Goal: Transaction & Acquisition: Book appointment/travel/reservation

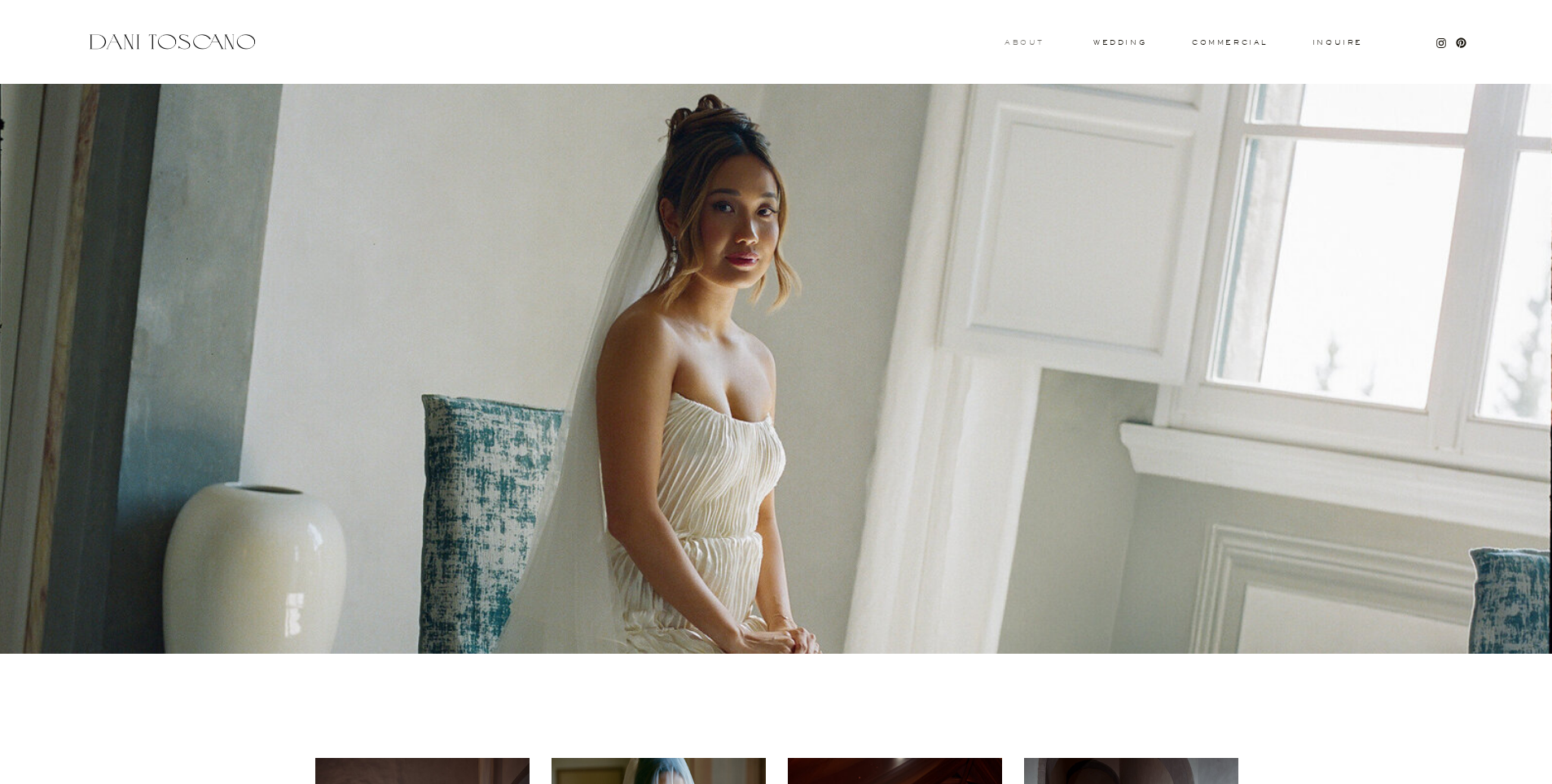
drag, startPoint x: 1028, startPoint y: 45, endPoint x: 1038, endPoint y: 44, distance: 10.0
click at [965, 44] on h3 "About" at bounding box center [1022, 42] width 35 height 5
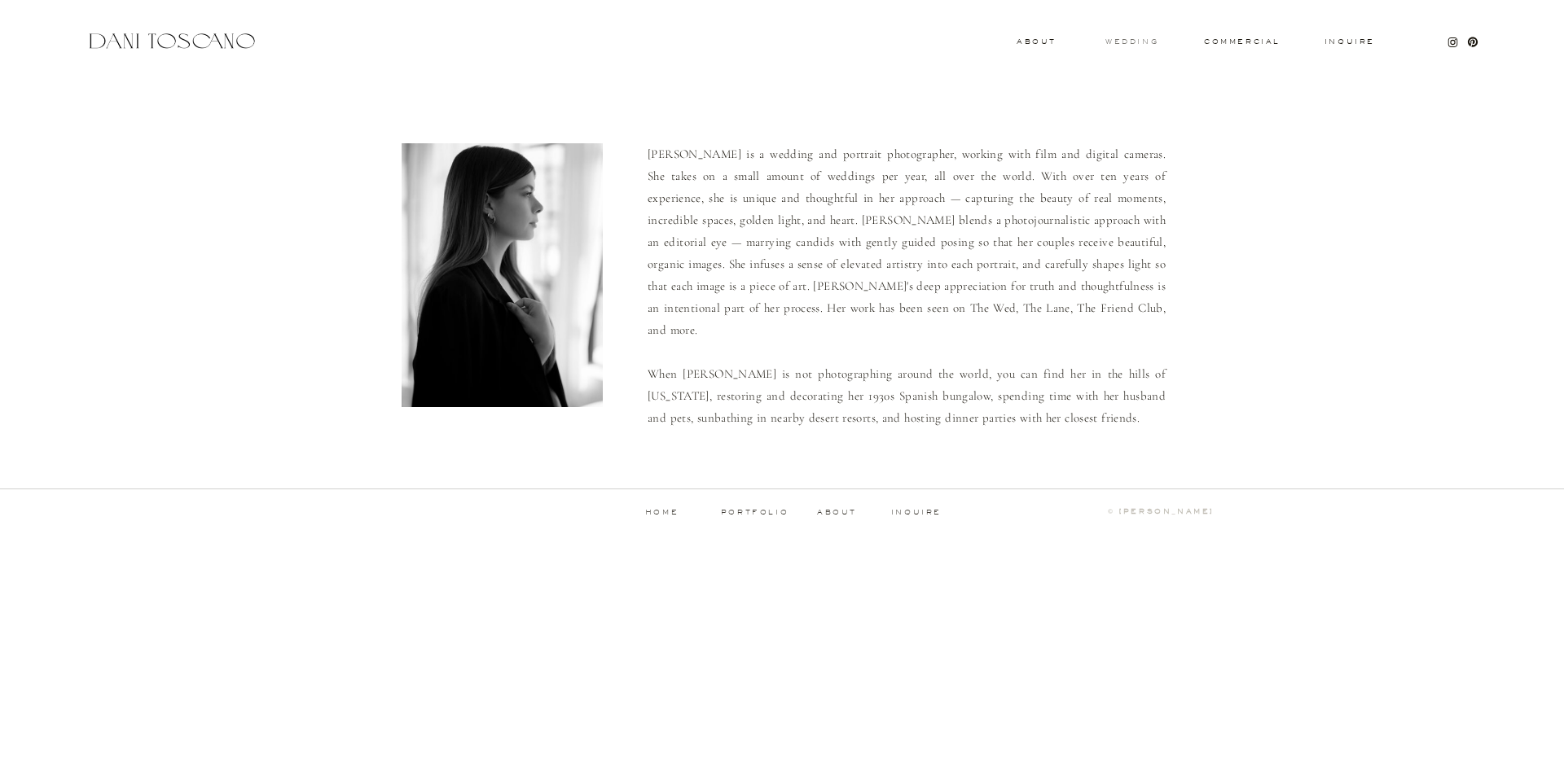
click at [1132, 42] on h3 "wedding" at bounding box center [1132, 41] width 53 height 5
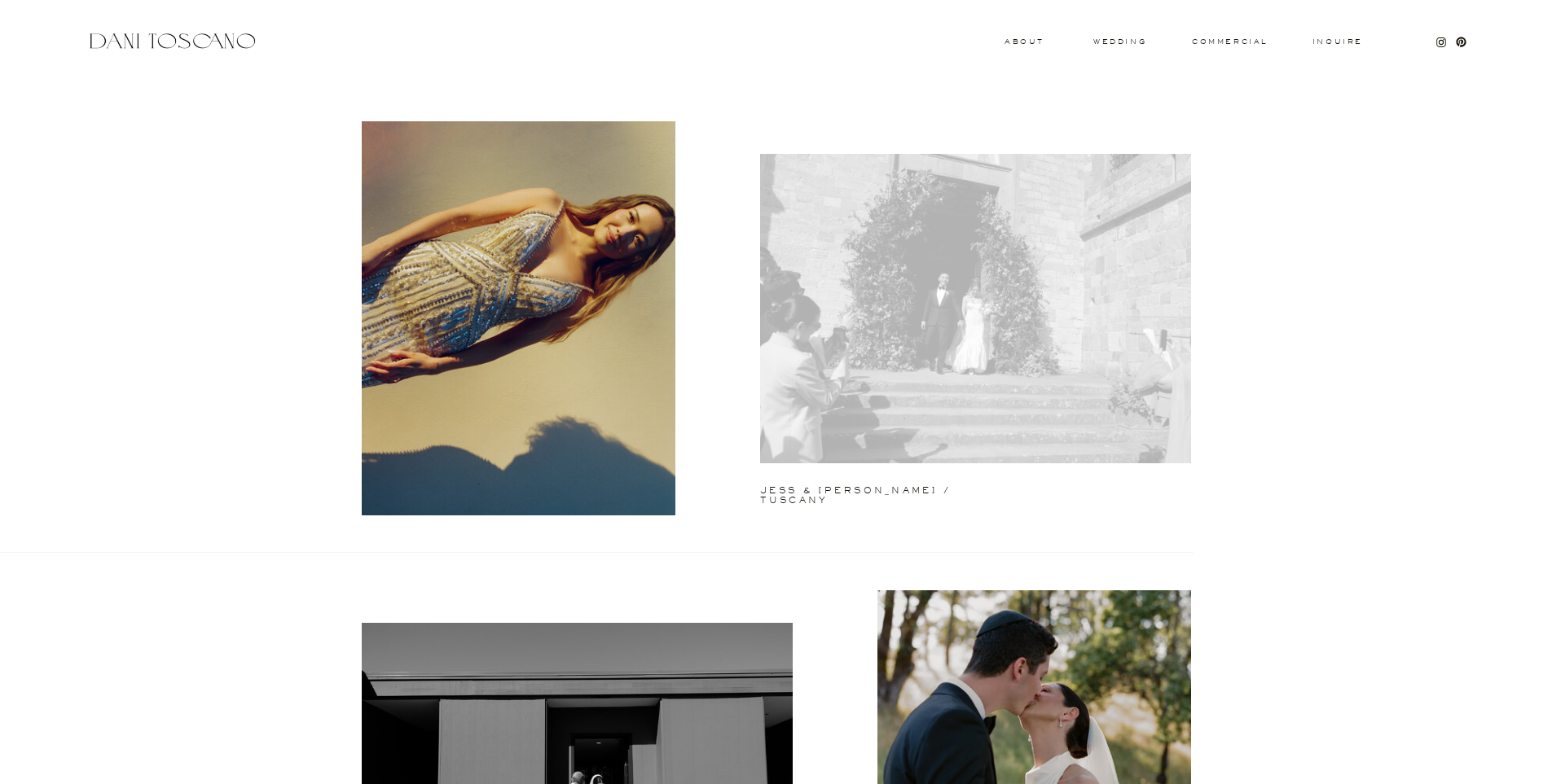
click at [952, 303] on div at bounding box center [976, 309] width 431 height 310
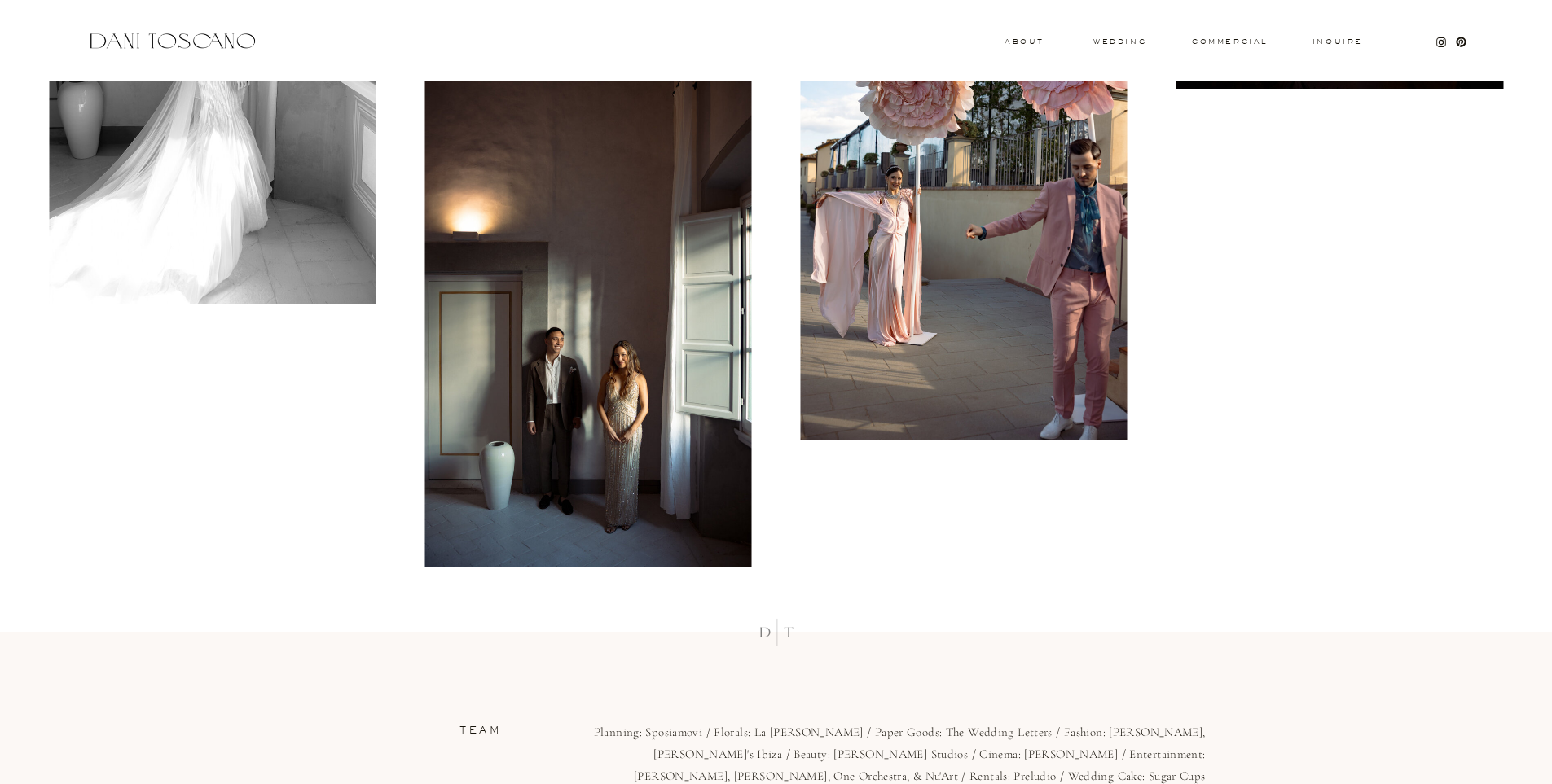
scroll to position [17448, 0]
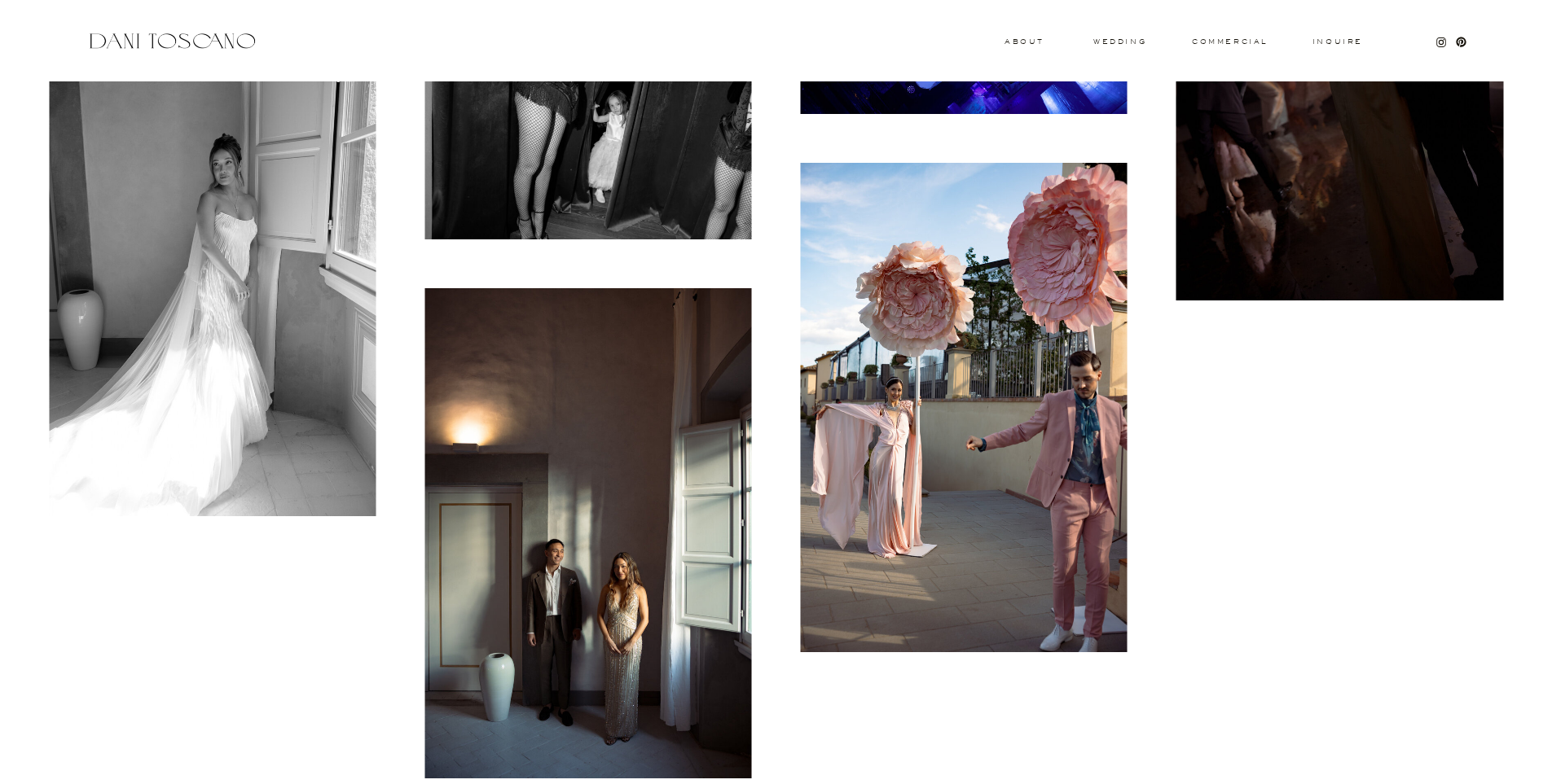
click at [989, 300] on img at bounding box center [964, 408] width 327 height 490
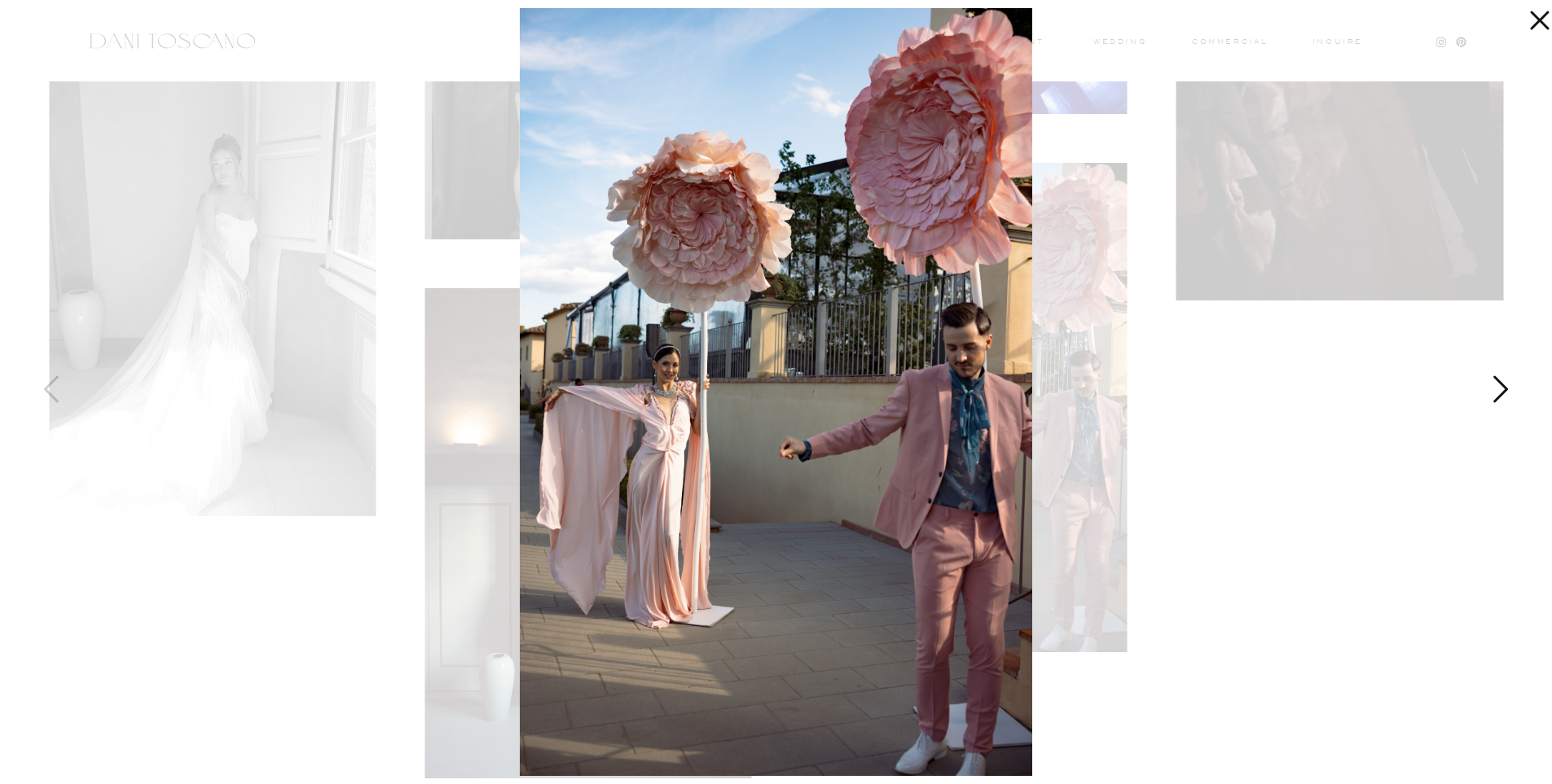
click at [1509, 388] on icon at bounding box center [1499, 393] width 41 height 49
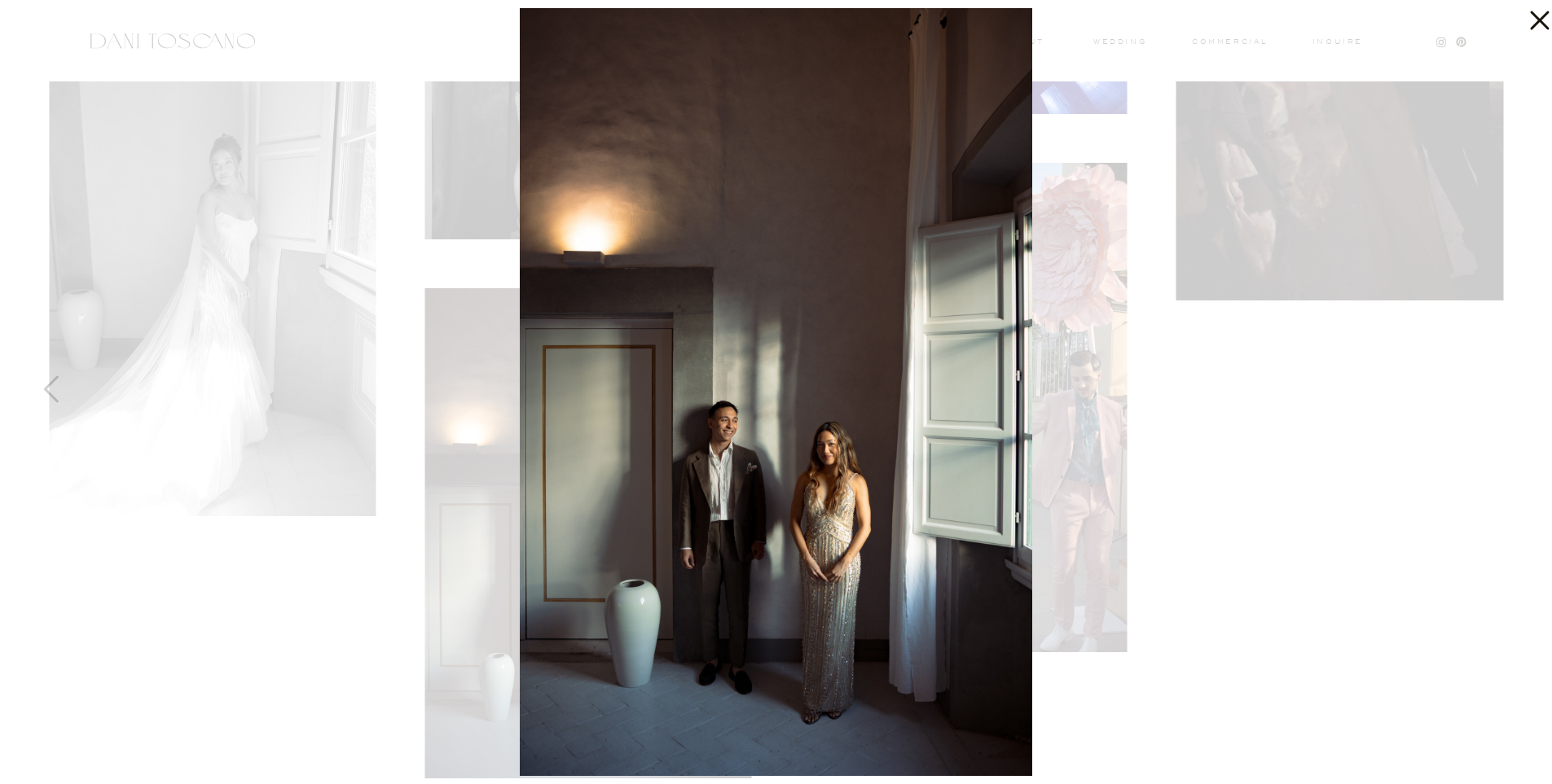
click at [1509, 388] on div at bounding box center [776, 392] width 1552 height 784
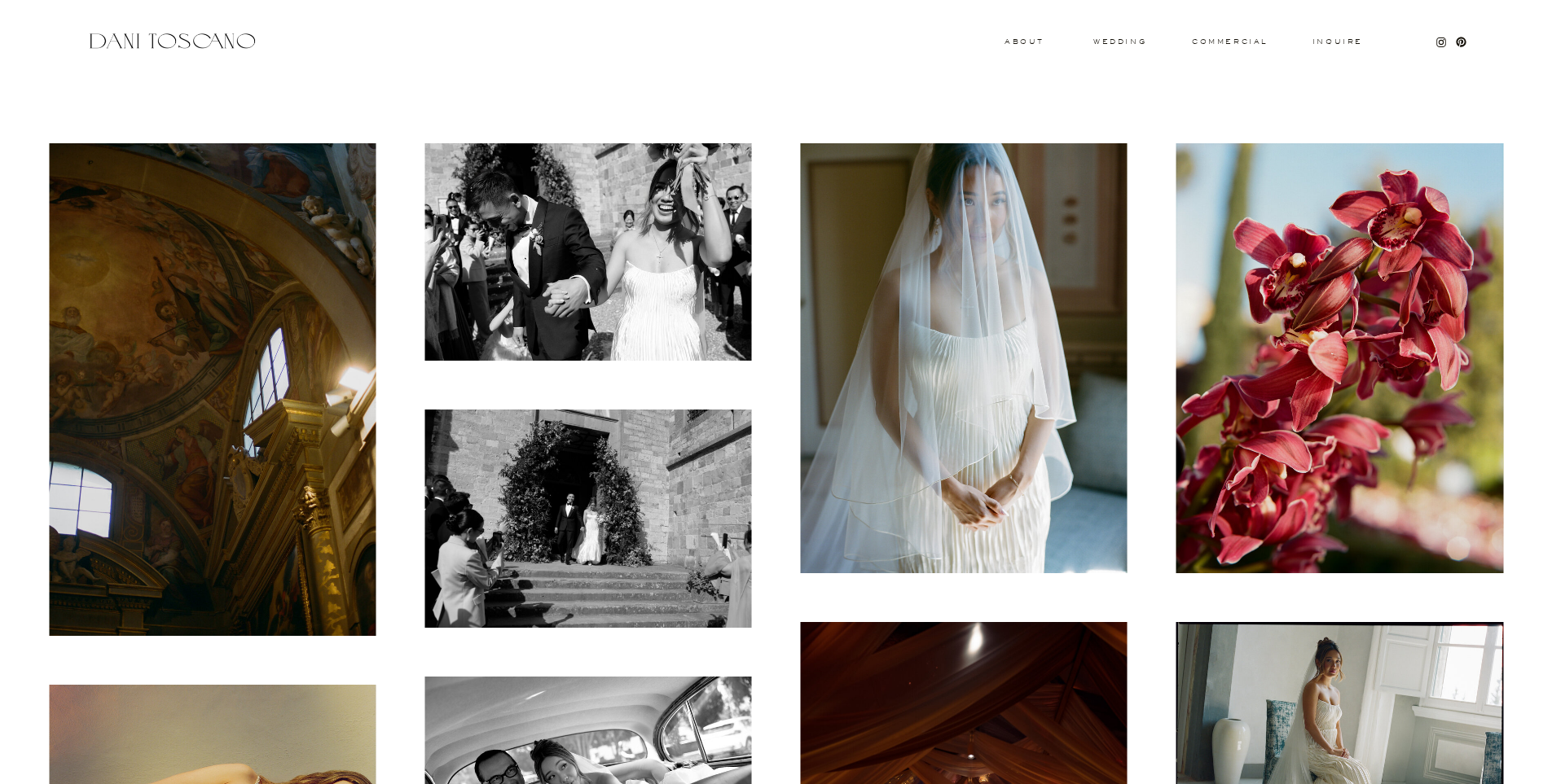
scroll to position [472, 0]
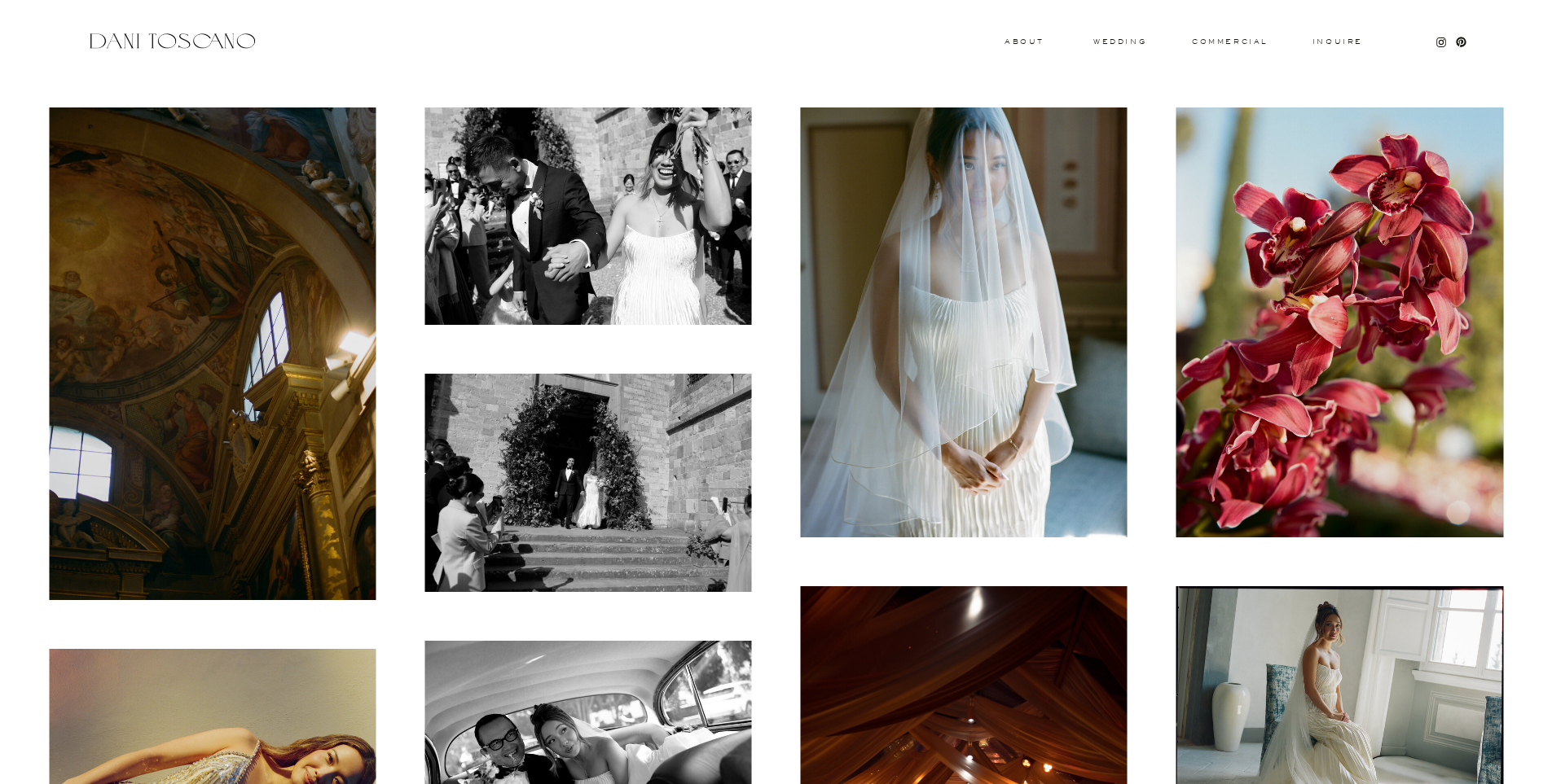
click at [280, 305] on img at bounding box center [212, 353] width 327 height 492
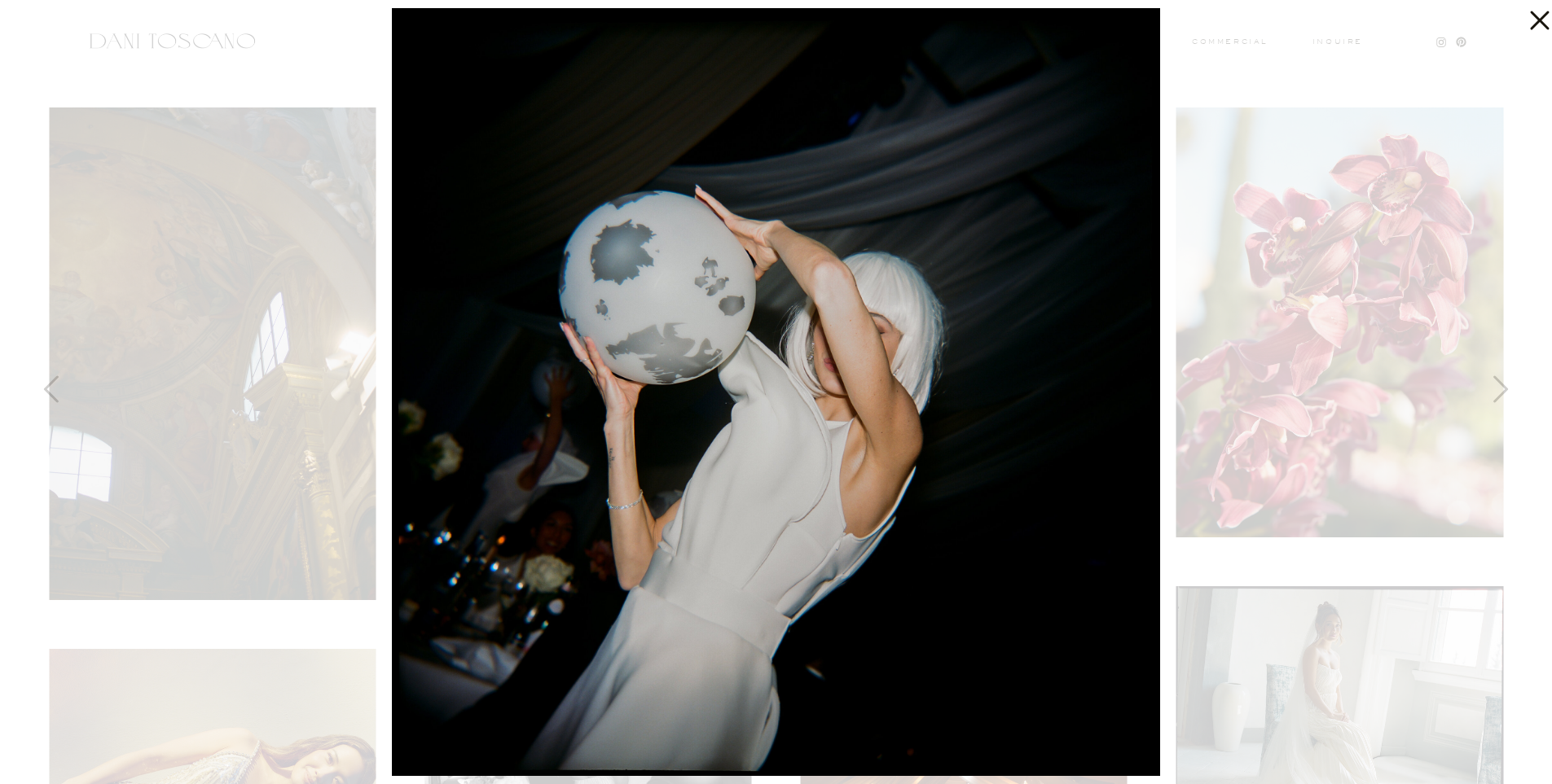
click at [1537, 20] on icon at bounding box center [1535, 16] width 33 height 33
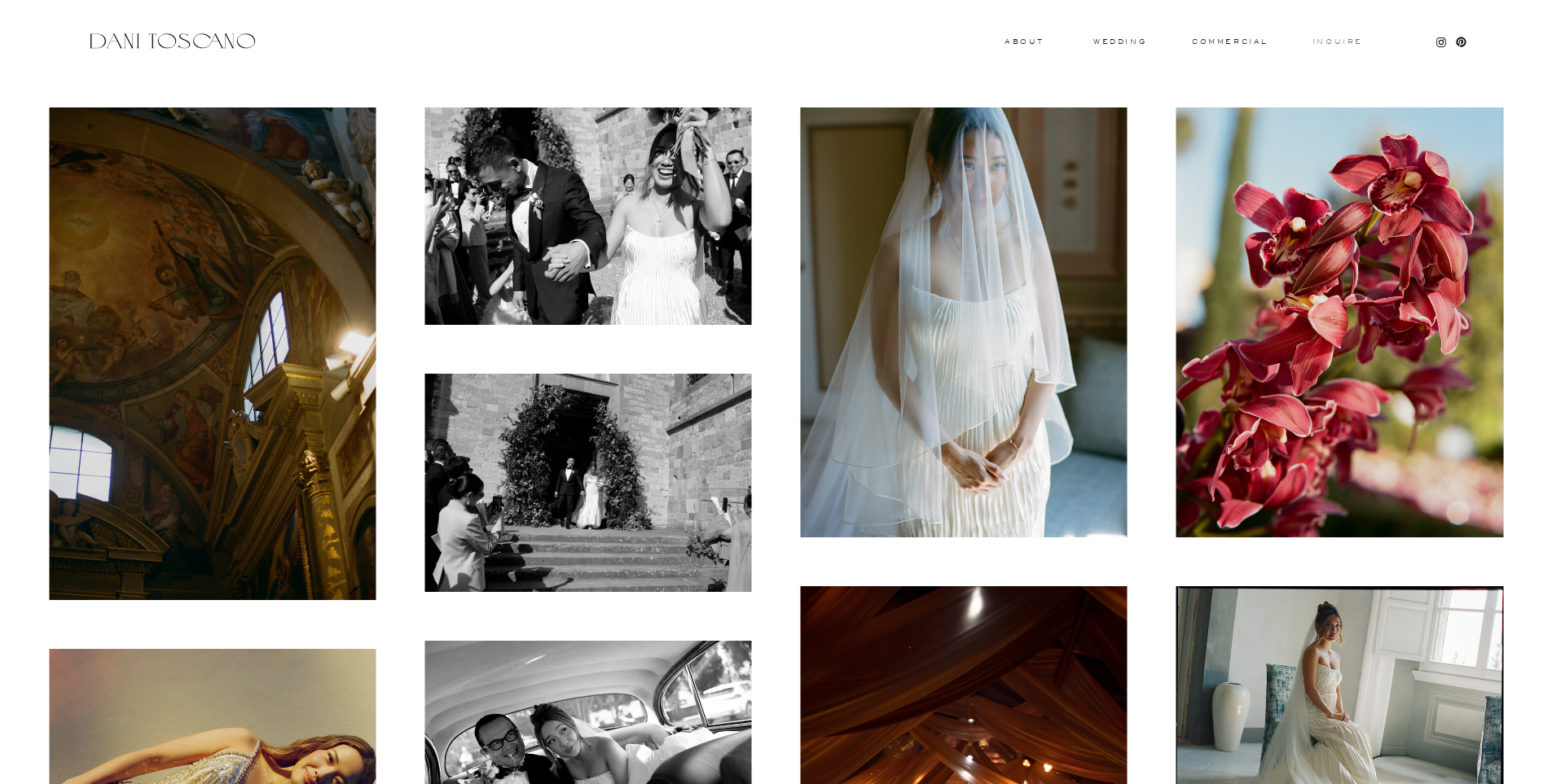
click at [1333, 42] on h3 "Inquire" at bounding box center [1337, 42] width 52 height 8
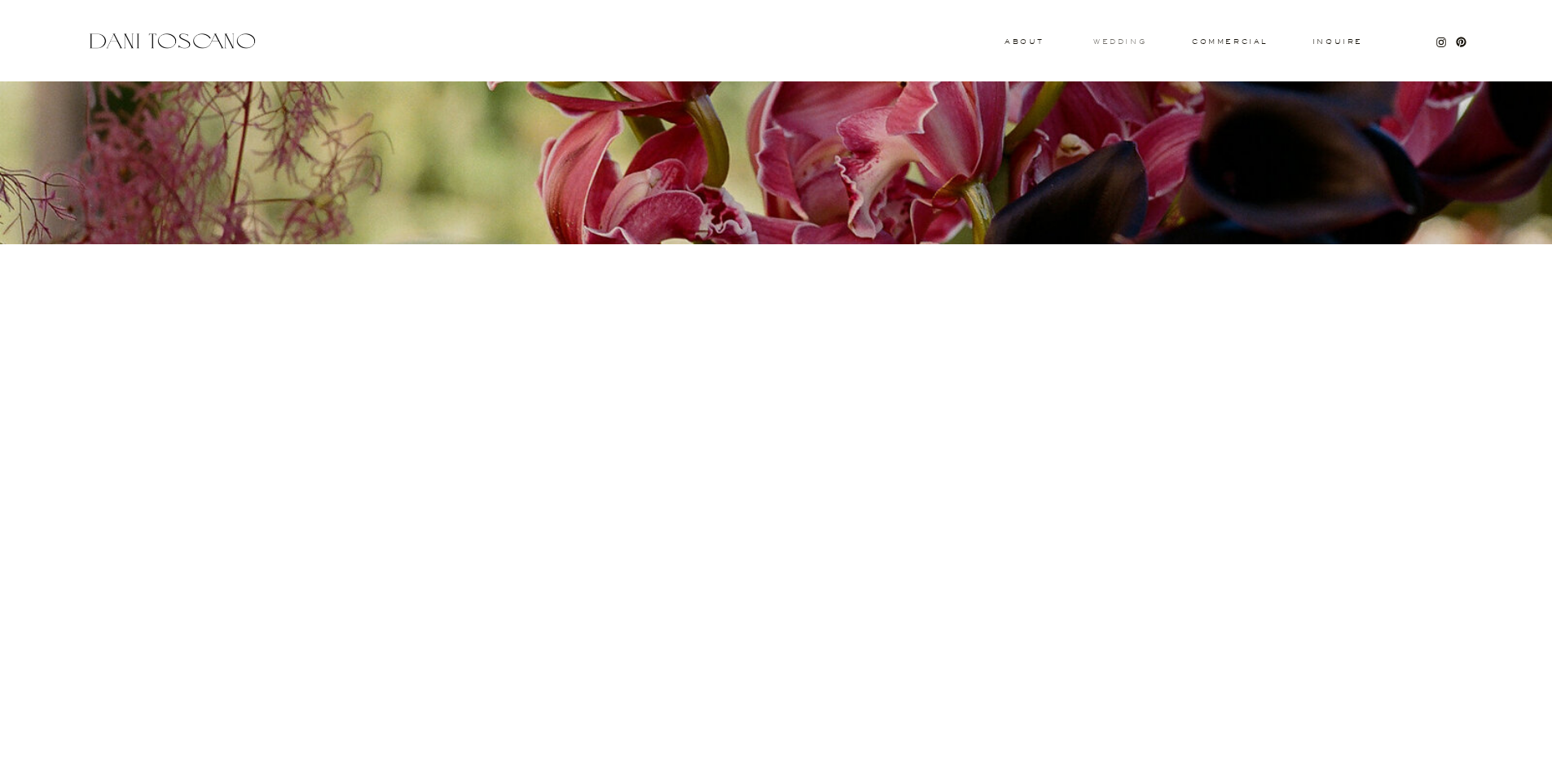
click at [1133, 43] on h3 "wedding" at bounding box center [1120, 41] width 53 height 5
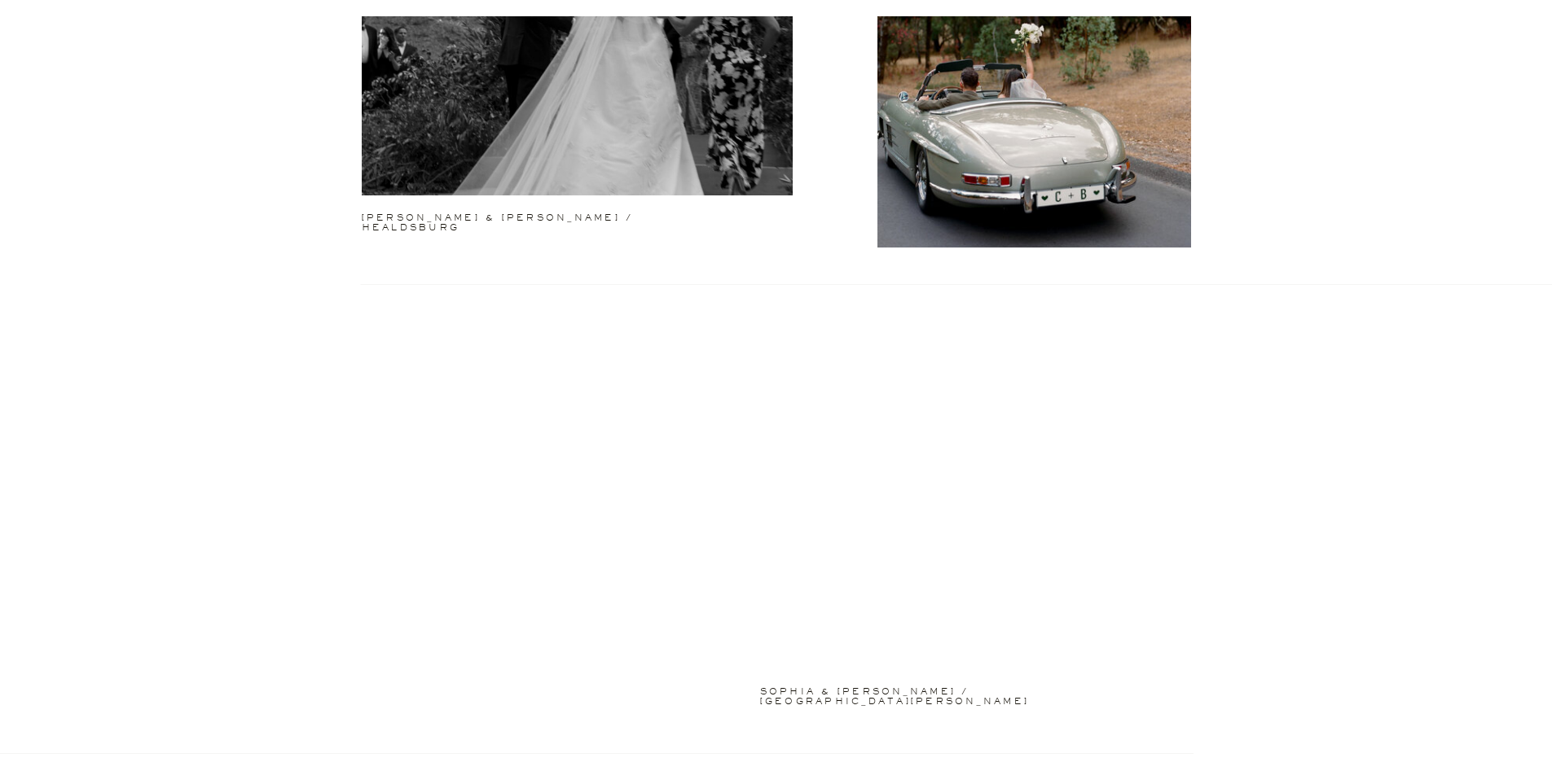
scroll to position [2669, 0]
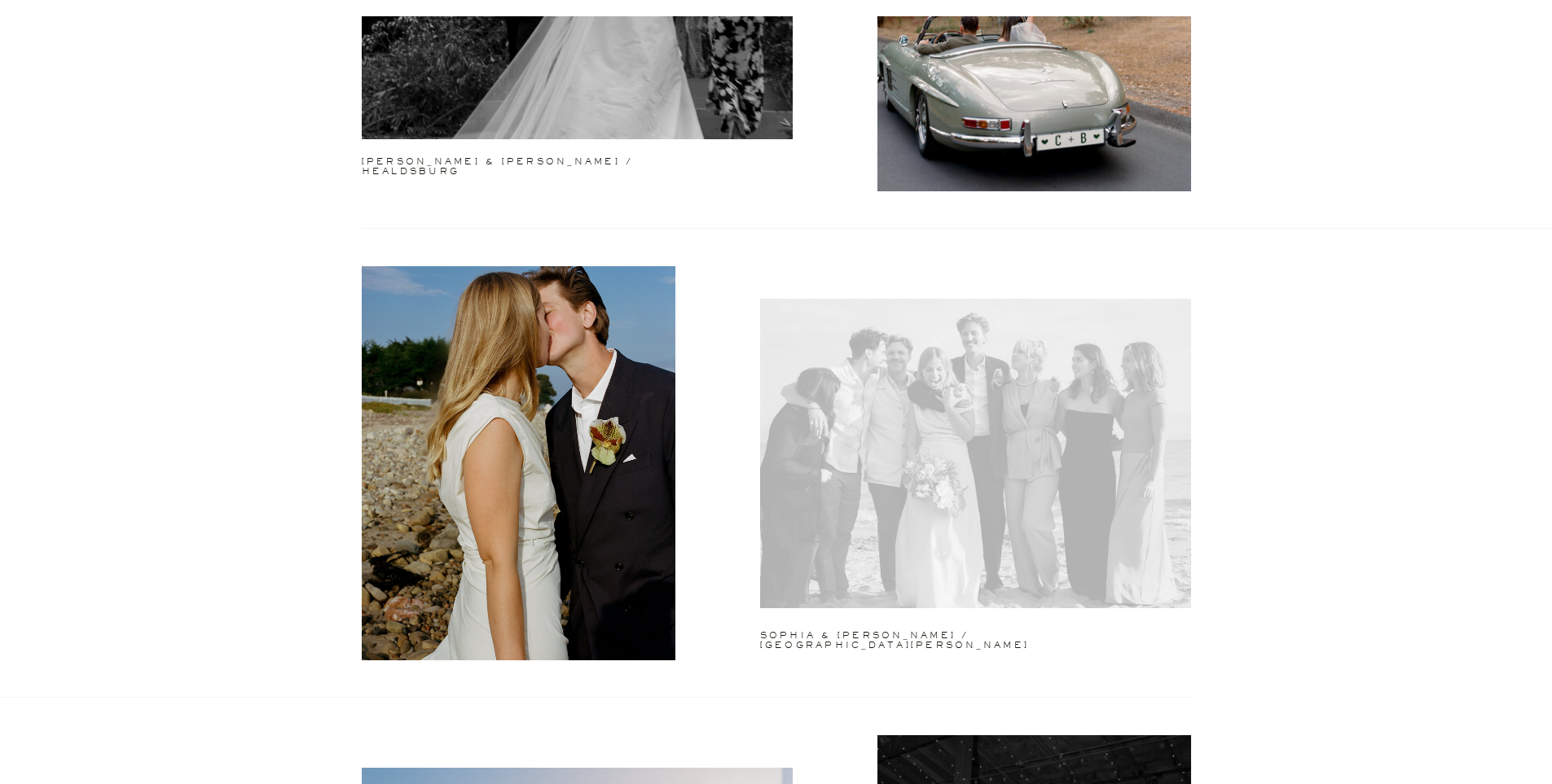
click at [924, 491] on div at bounding box center [976, 453] width 431 height 310
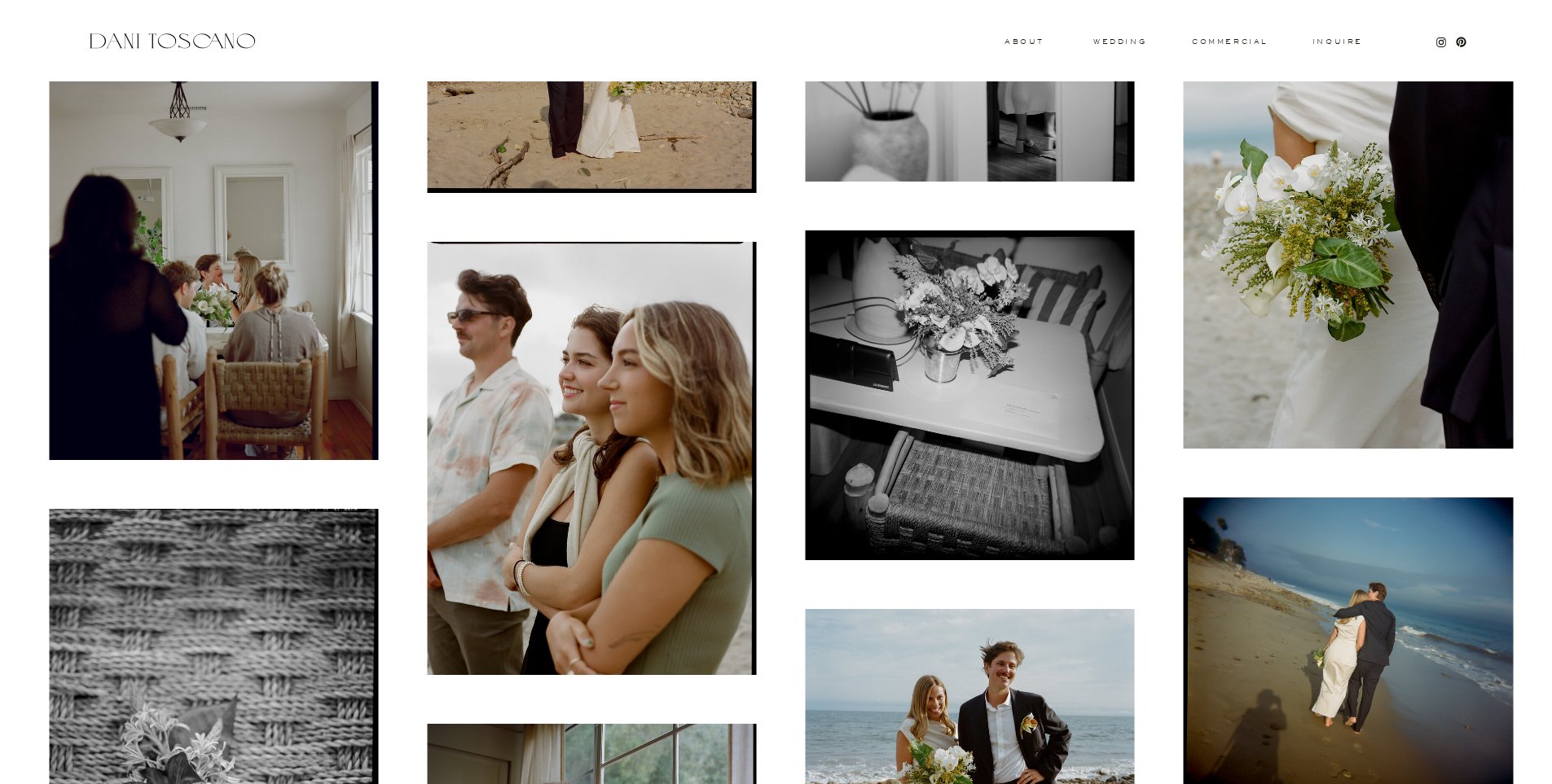
scroll to position [3464, 0]
